Goal: Transaction & Acquisition: Subscribe to service/newsletter

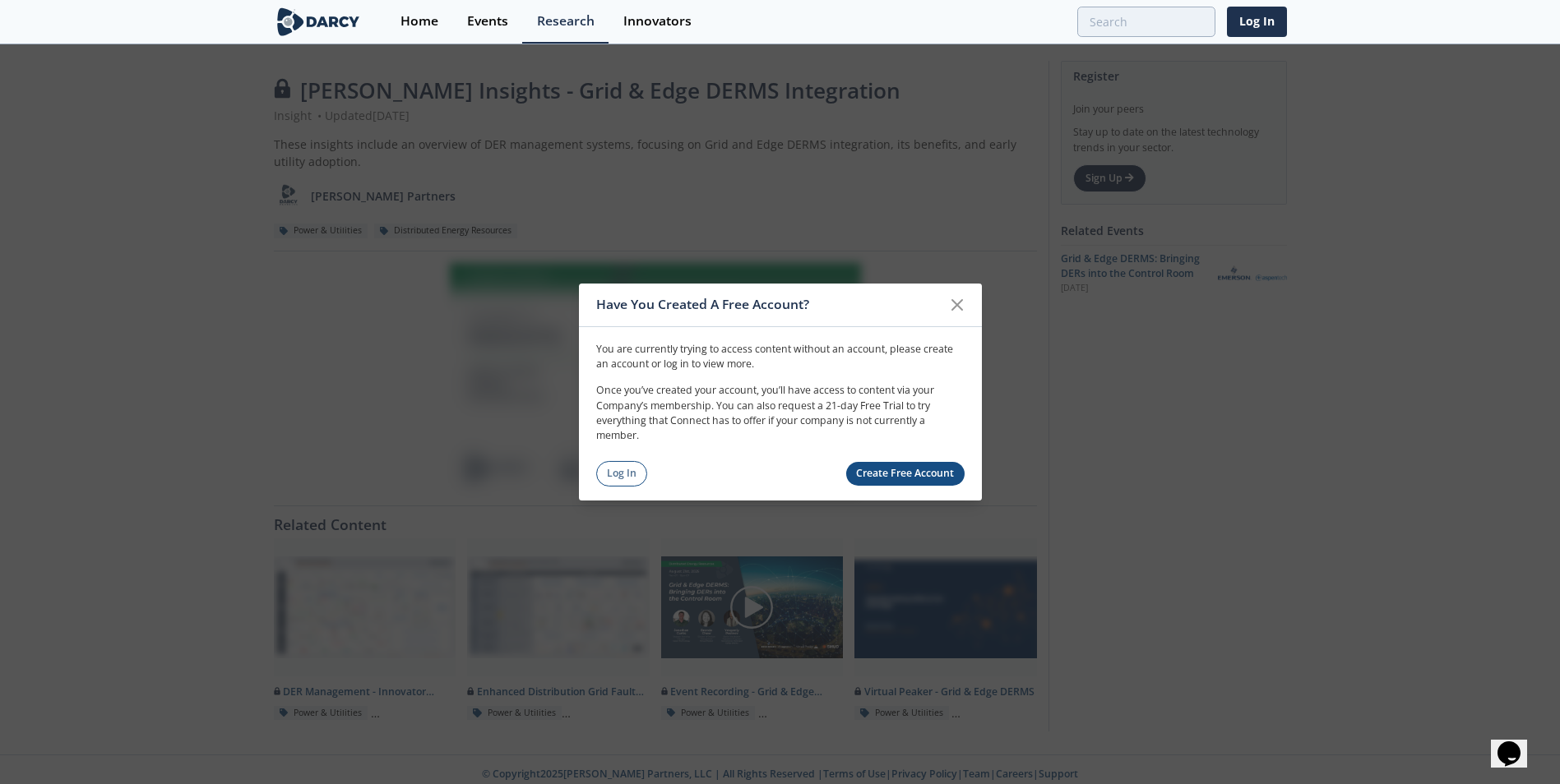
drag, startPoint x: 607, startPoint y: 474, endPoint x: 622, endPoint y: 475, distance: 15.0
click at [608, 475] on link "Log In" at bounding box center [621, 474] width 52 height 26
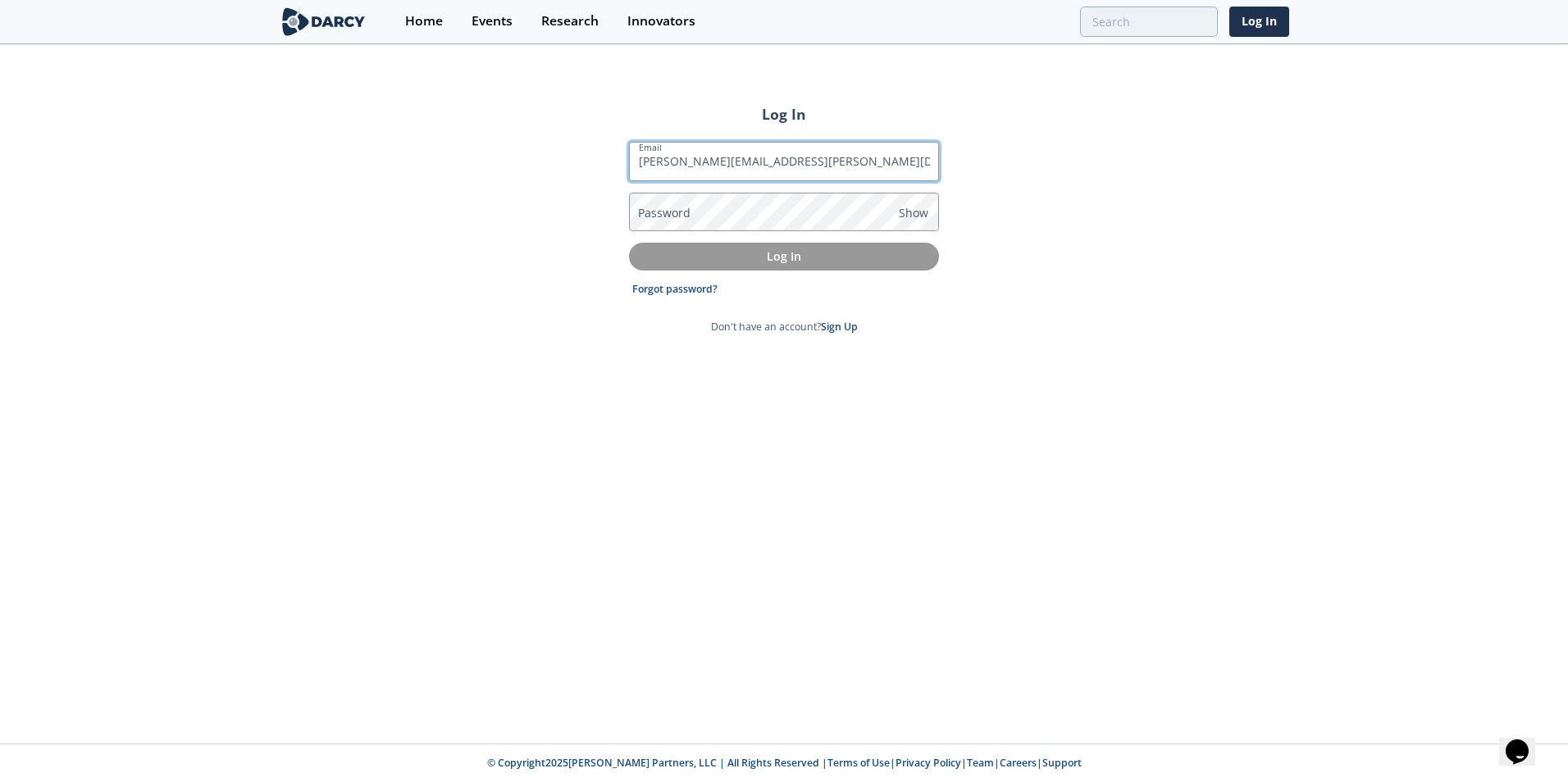
type input "[PERSON_NAME][EMAIL_ADDRESS][PERSON_NAME][DOMAIN_NAME]"
click at [677, 285] on link "Forgot password?" at bounding box center [676, 290] width 86 height 15
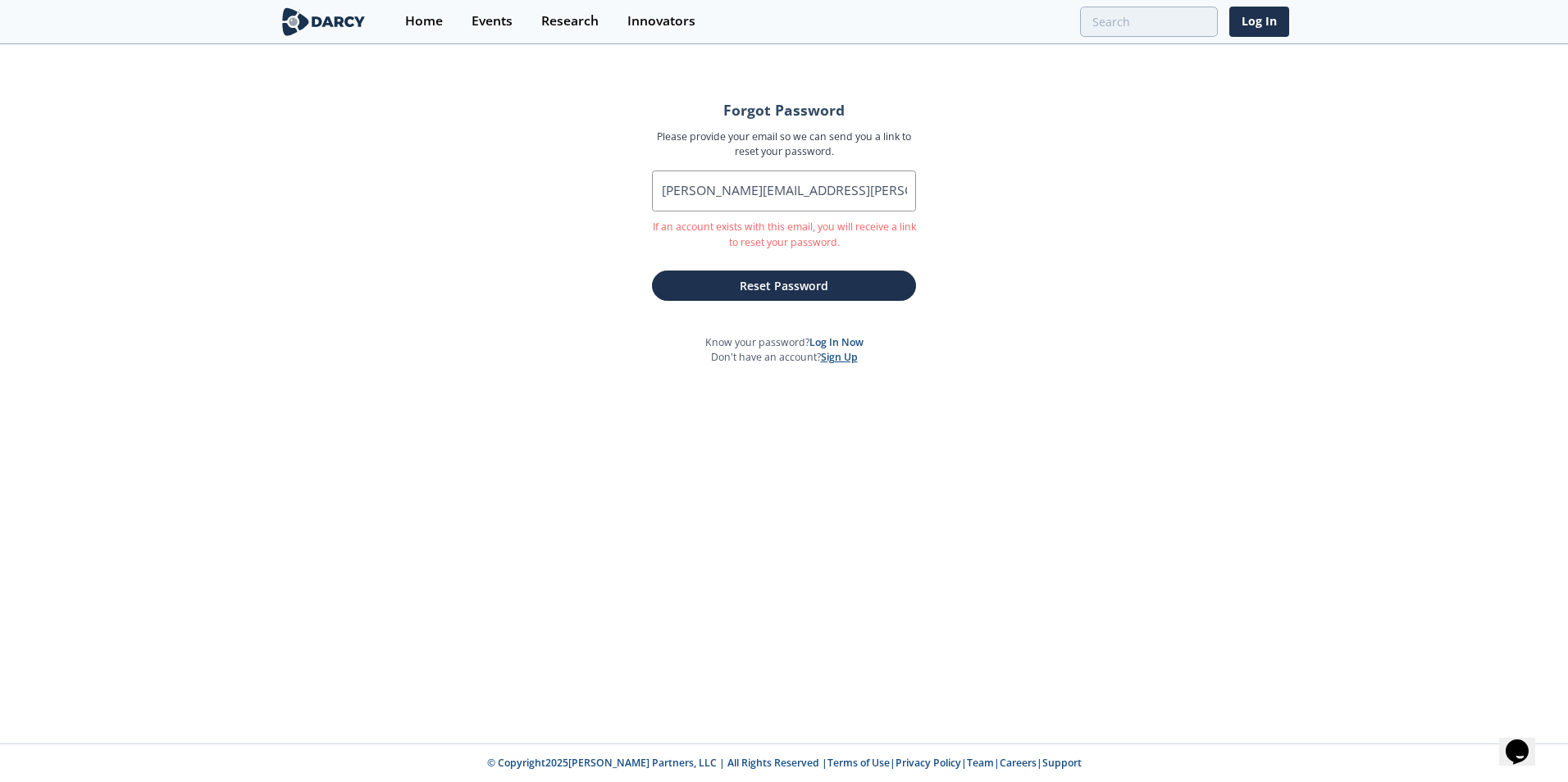
click at [826, 355] on link "Sign Up" at bounding box center [840, 356] width 36 height 14
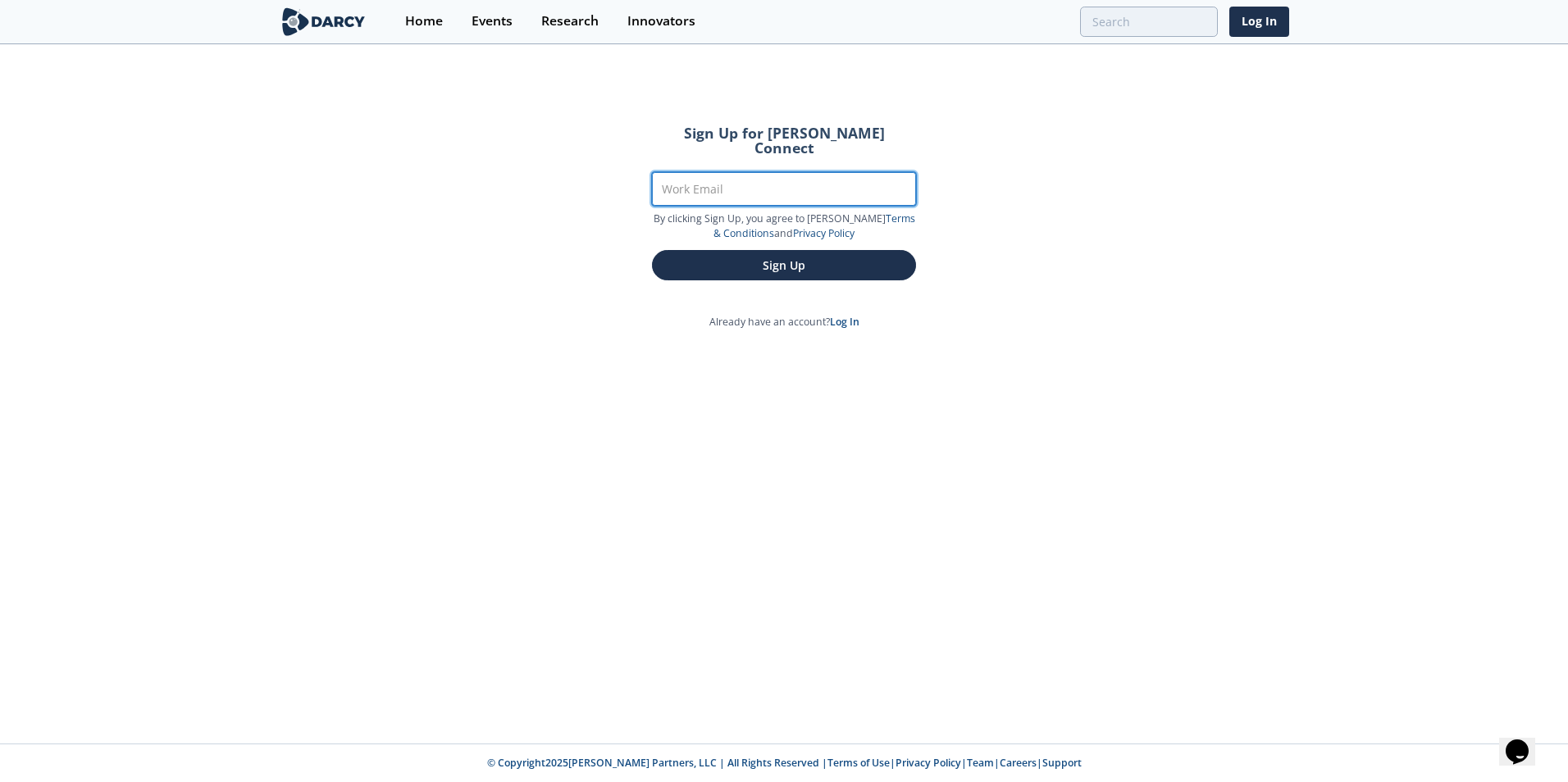
click at [727, 184] on input "Work Email" at bounding box center [784, 189] width 264 height 34
type input "[PERSON_NAME][EMAIL_ADDRESS][PERSON_NAME][DOMAIN_NAME]"
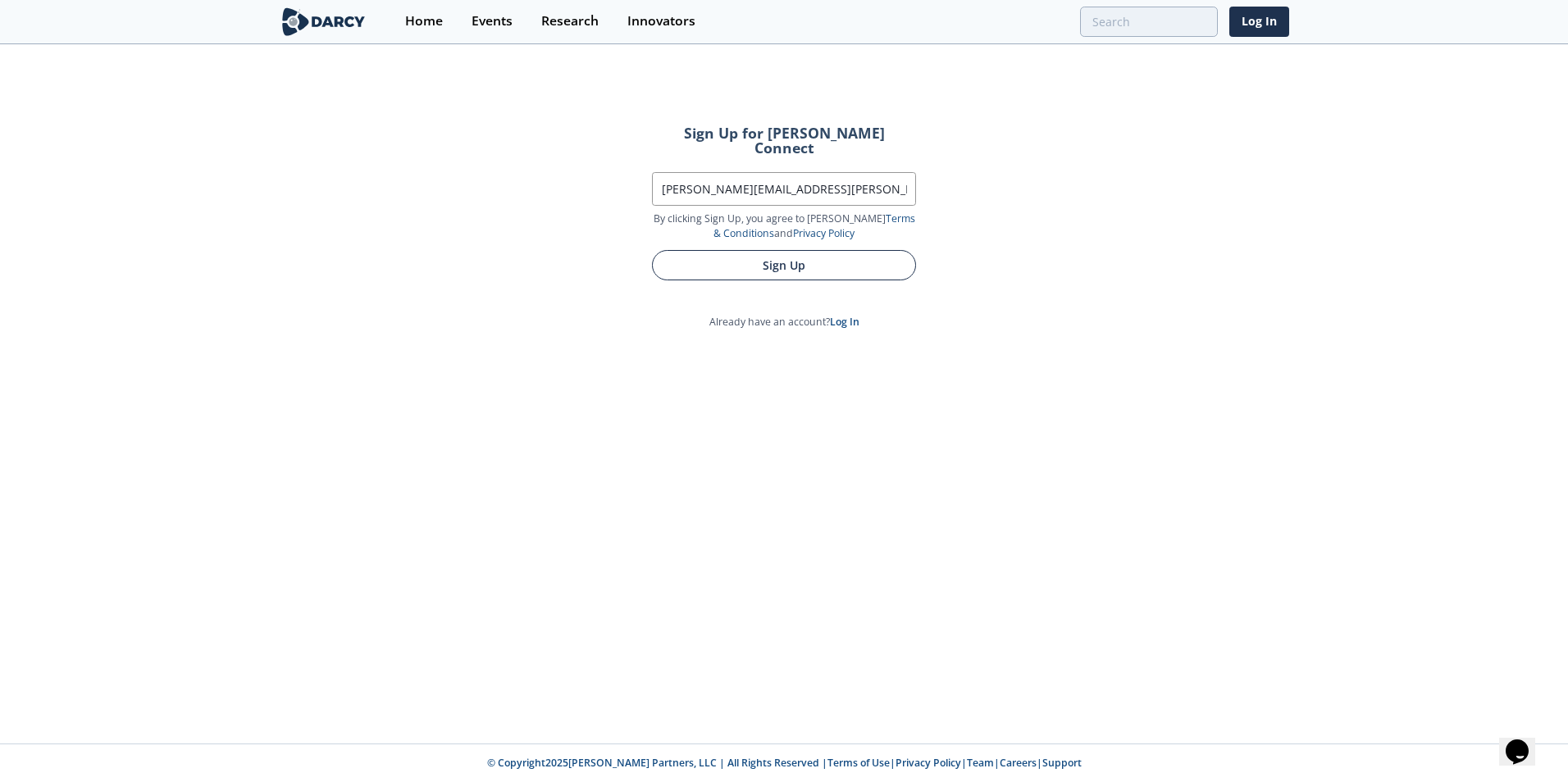
click at [749, 251] on button "Sign Up" at bounding box center [784, 264] width 264 height 30
click at [717, 260] on button "Sign Up" at bounding box center [784, 264] width 264 height 30
click at [722, 250] on button "Sign Up" at bounding box center [784, 264] width 264 height 30
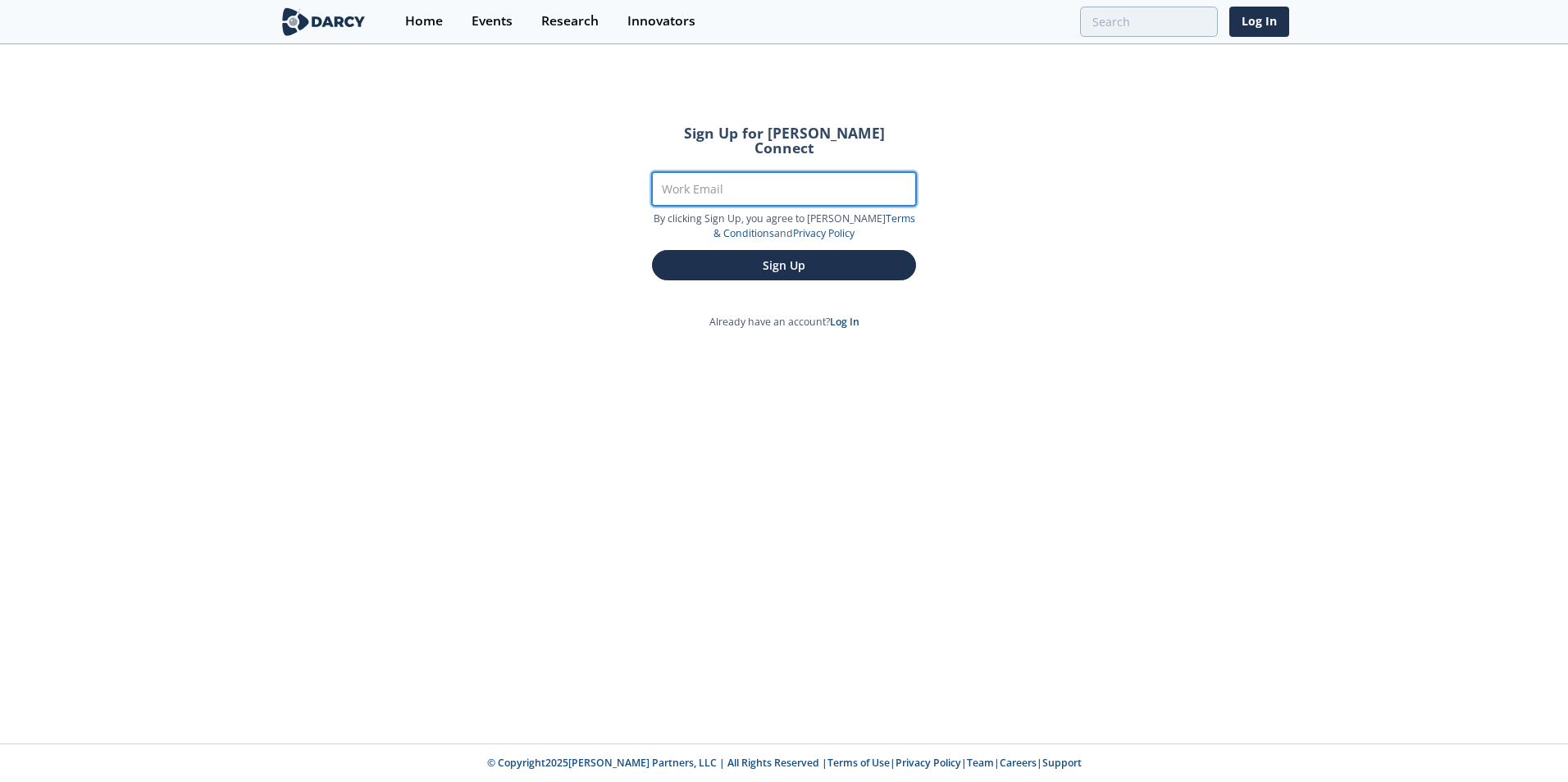
click at [738, 178] on input "Work Email" at bounding box center [784, 189] width 264 height 34
type input "[PERSON_NAME][EMAIL_ADDRESS][PERSON_NAME][DOMAIN_NAME]"
click at [775, 242] on form "Sign Up for Darcy Connect Work Email pauravi.shah@comed.com By clicking Sign Up…" at bounding box center [784, 203] width 310 height 201
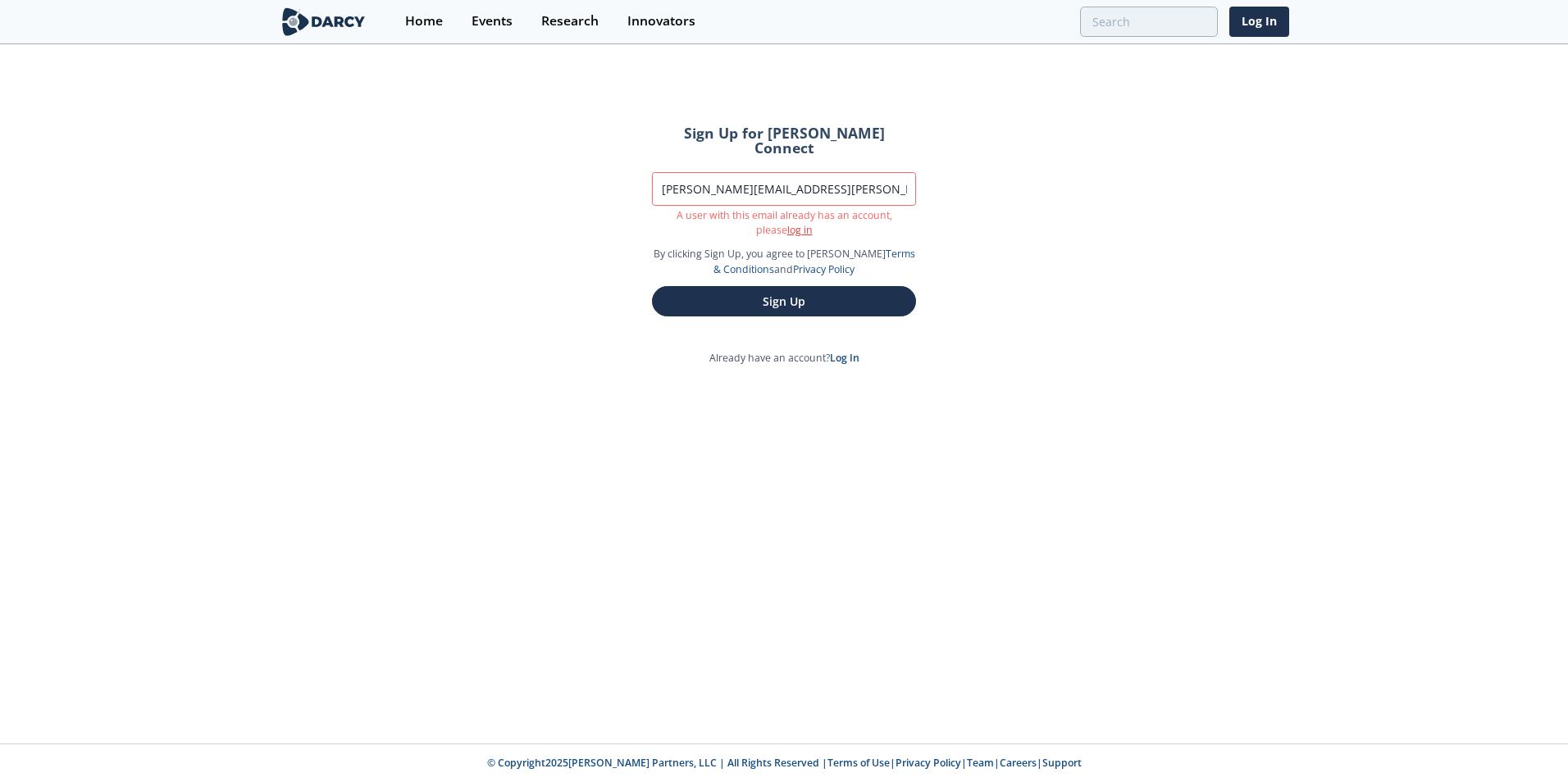
click at [788, 223] on link "log in" at bounding box center [800, 230] width 26 height 14
